Goal: Entertainment & Leisure: Consume media (video, audio)

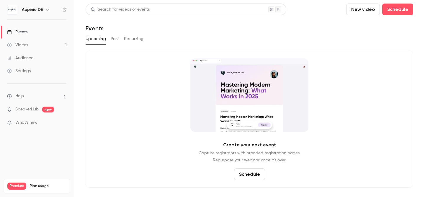
click at [24, 45] on div "Videos" at bounding box center [17, 45] width 21 height 6
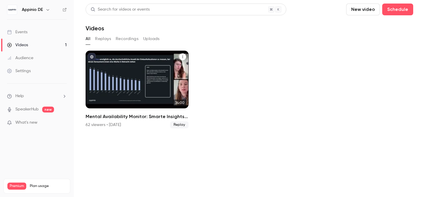
click at [150, 81] on div "Mental Availability Monitor: Smarte Insights nutzen, um deine Marke effizient z…" at bounding box center [137, 80] width 103 height 58
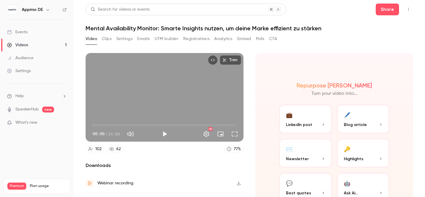
click at [108, 39] on button "Clips" at bounding box center [107, 38] width 10 height 9
